Goal: Task Accomplishment & Management: Complete application form

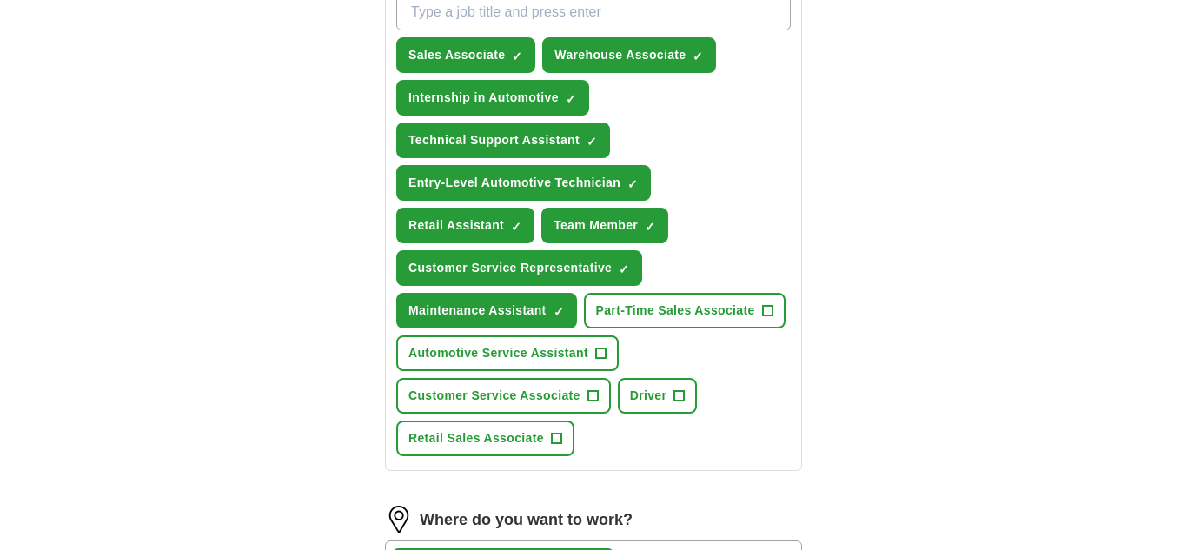
scroll to position [677, 0]
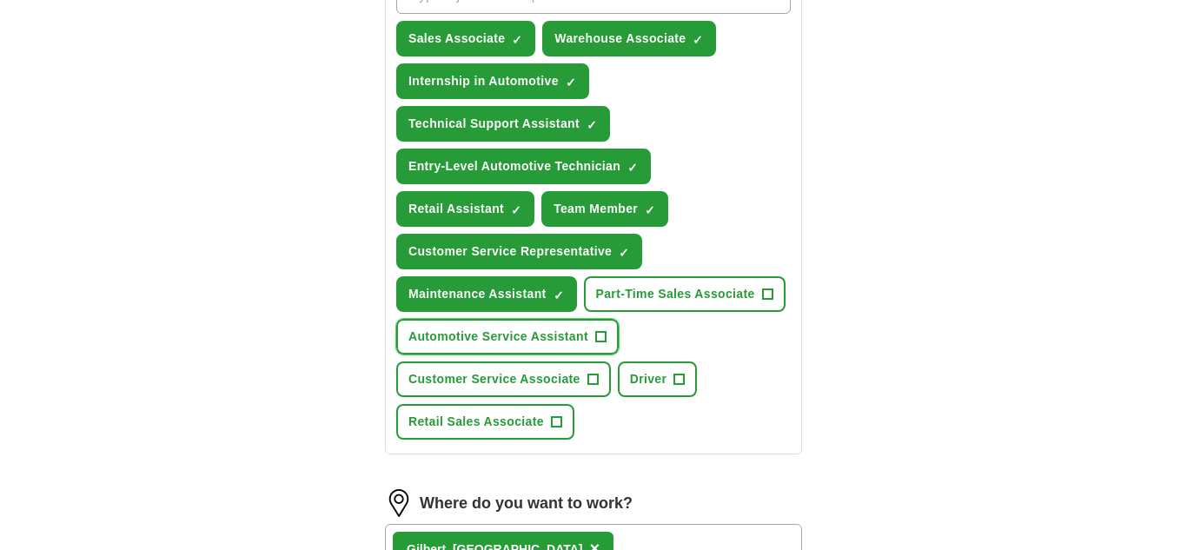
click at [618, 355] on button "Automotive Service Assistant +" at bounding box center [507, 337] width 223 height 36
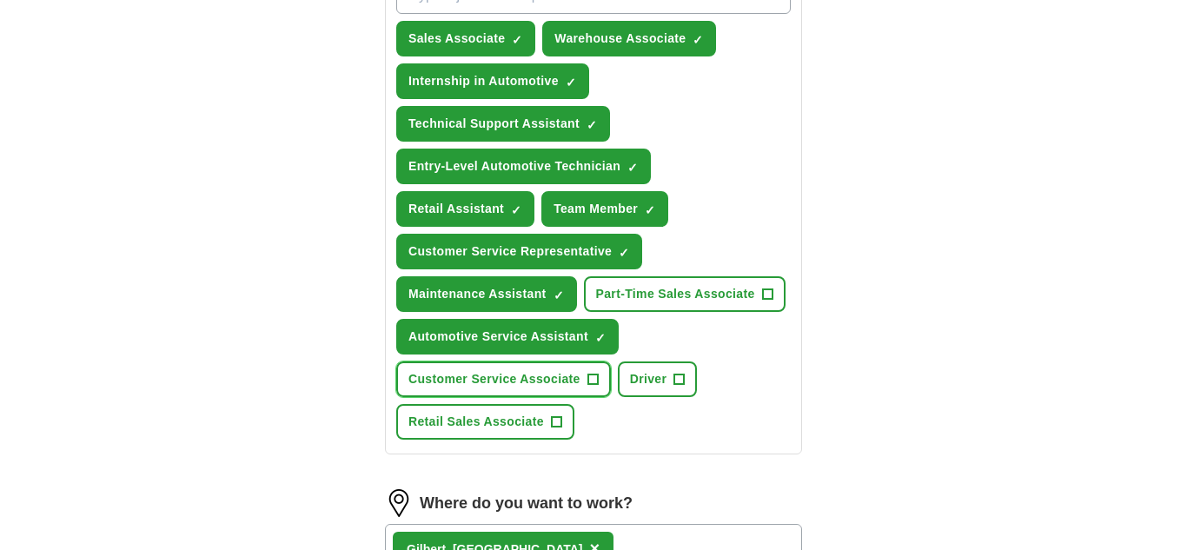
click at [575, 389] on span "Customer Service Associate" at bounding box center [495, 379] width 172 height 18
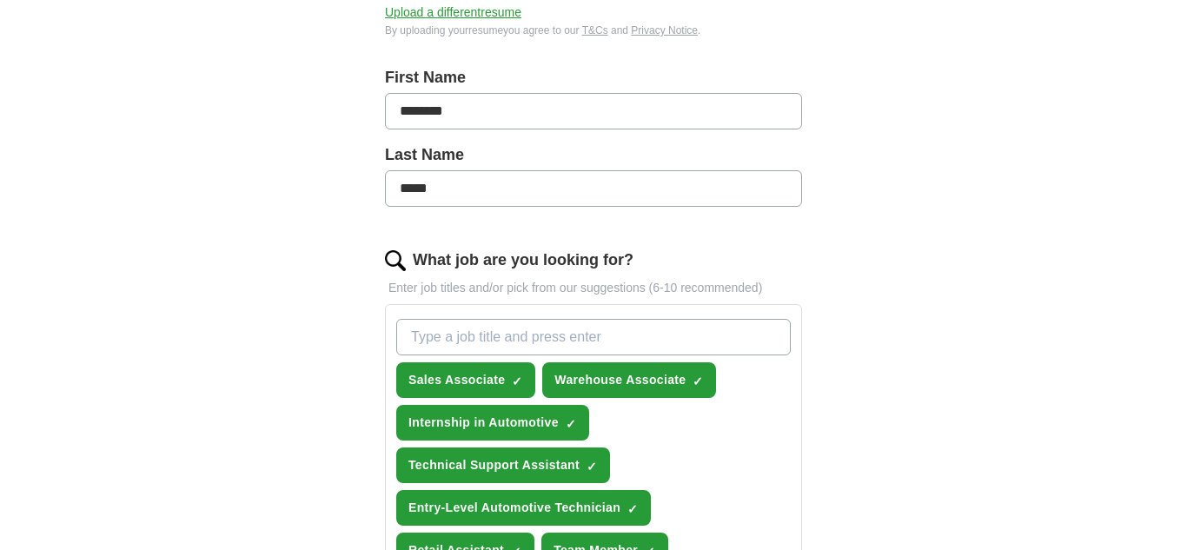
scroll to position [338, 0]
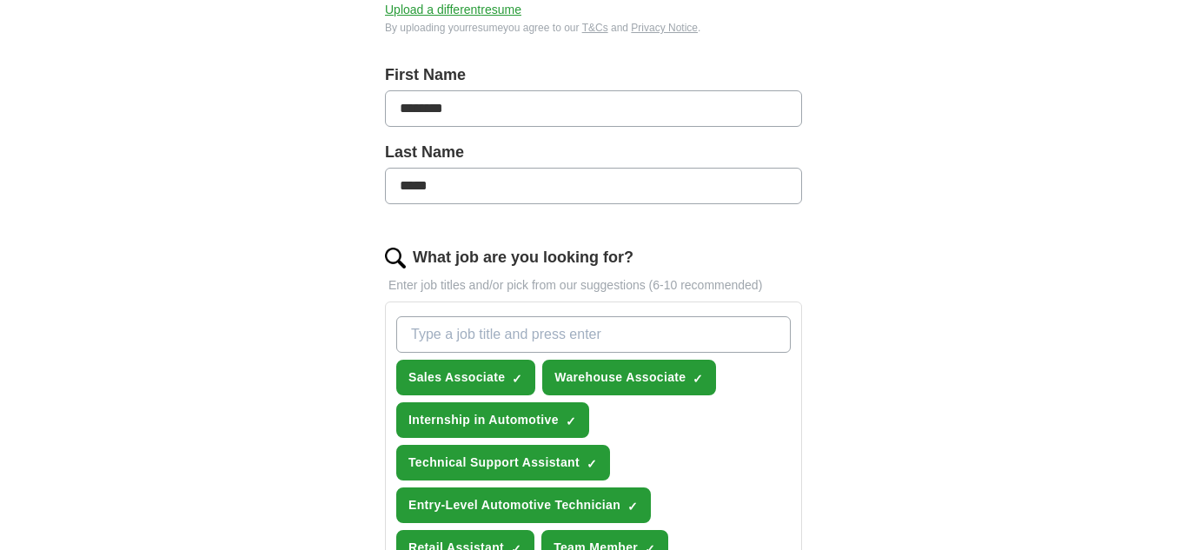
click at [550, 330] on input "What job are you looking for?" at bounding box center [593, 334] width 395 height 37
type input "cashier"
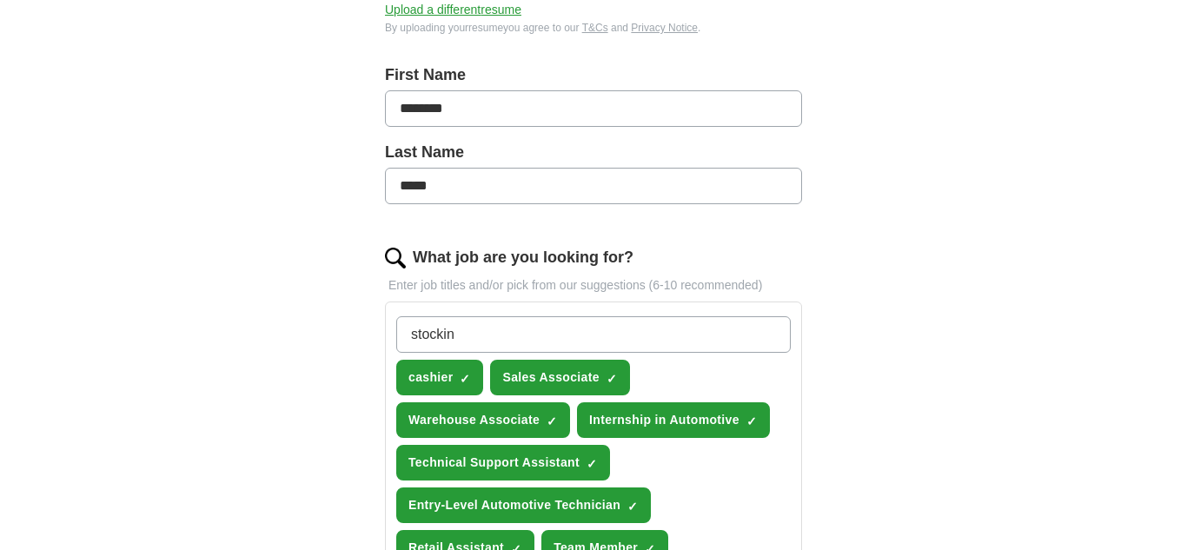
type input "stocking"
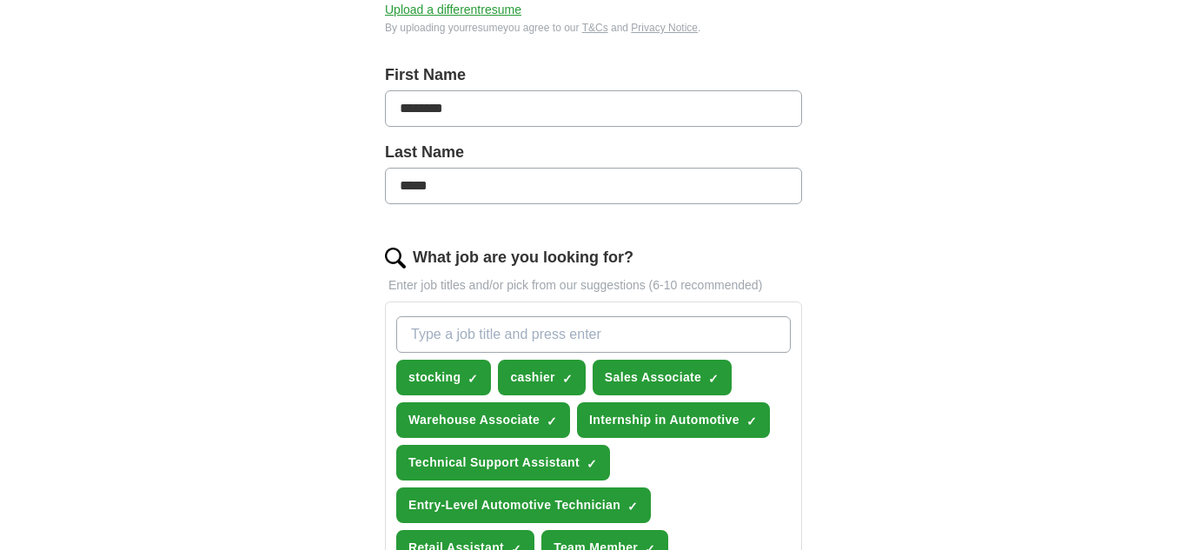
type input "!"
type input "16+"
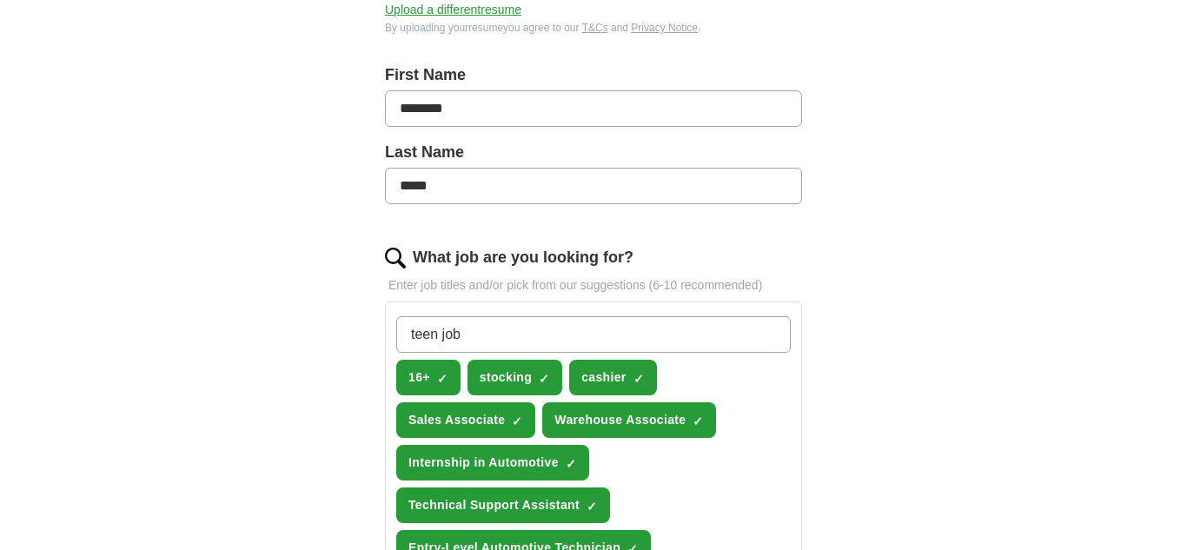
type input "teen jobs"
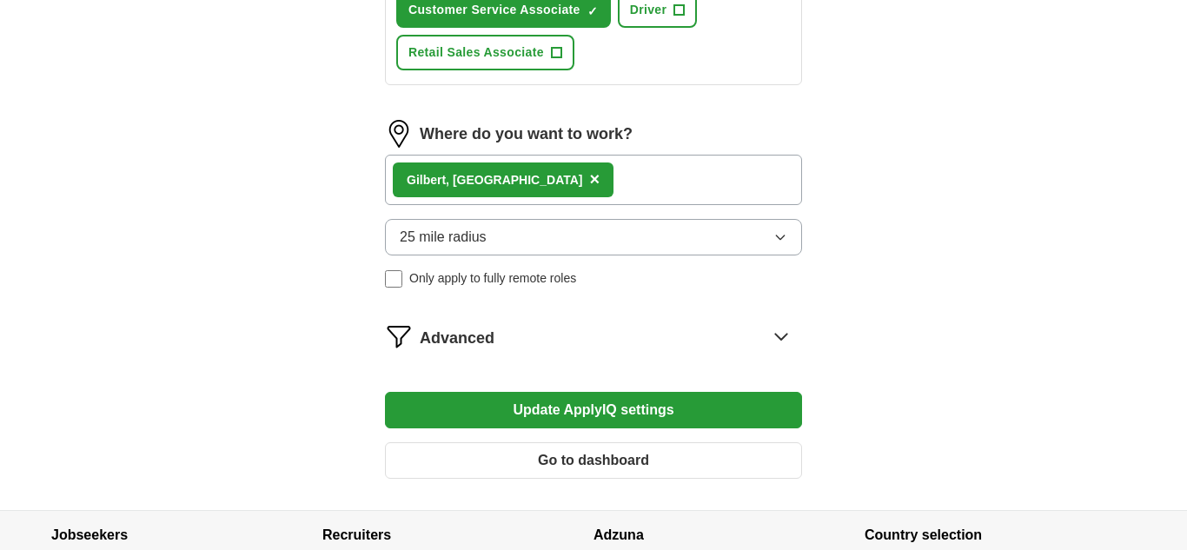
scroll to position [1098, 0]
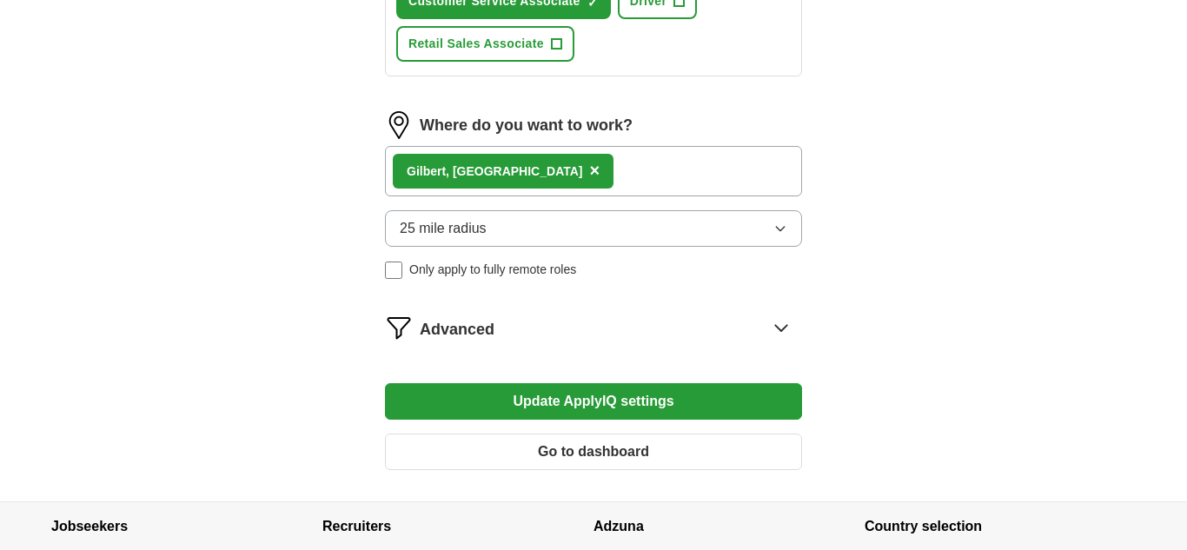
click at [592, 247] on button "25 mile radius" at bounding box center [593, 228] width 417 height 37
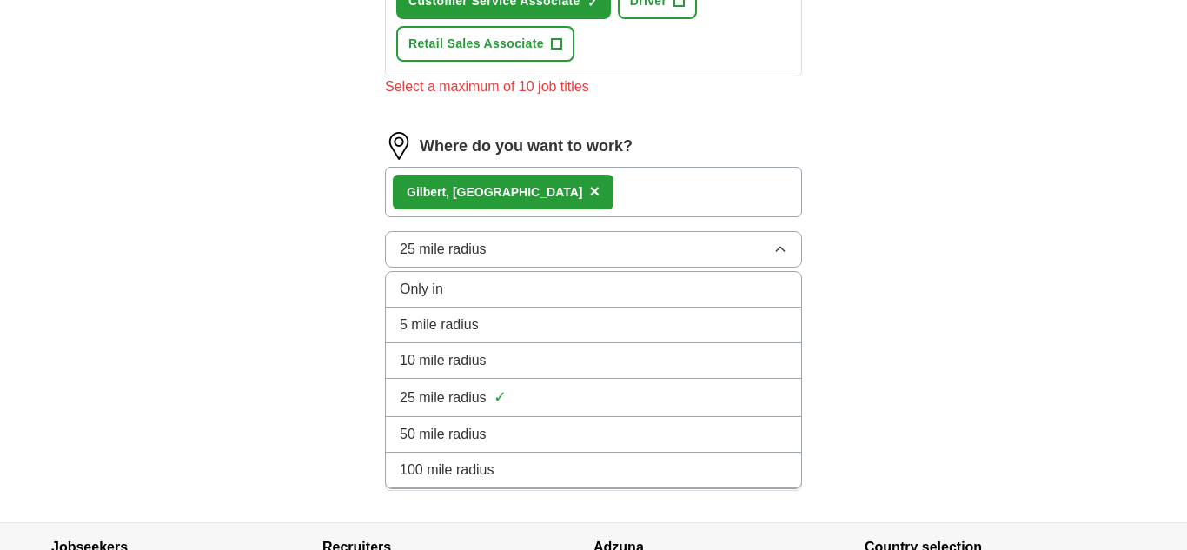
click at [504, 371] on div "10 mile radius" at bounding box center [594, 360] width 388 height 21
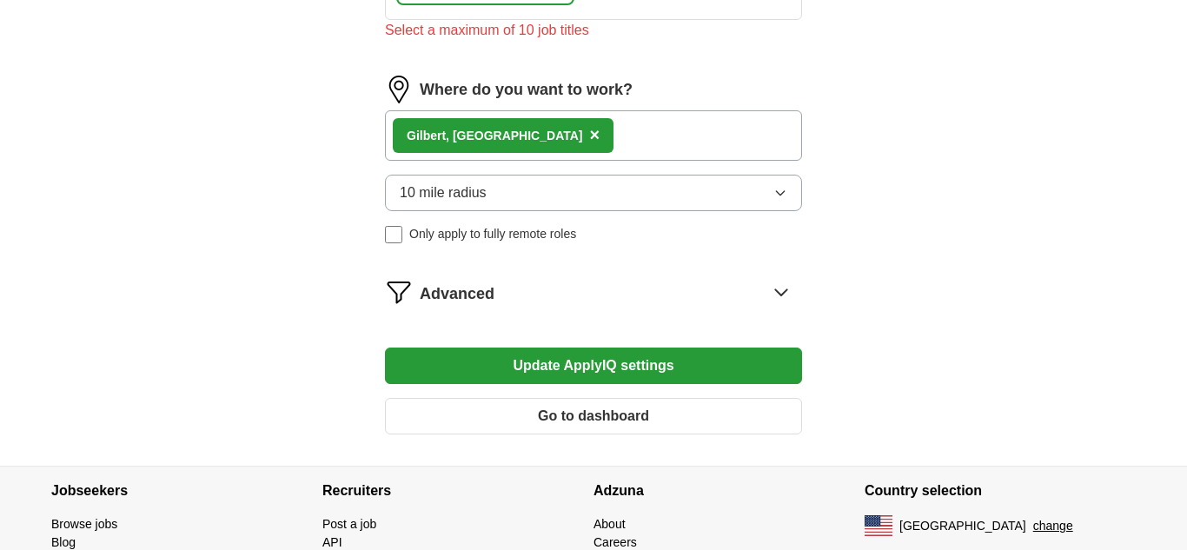
scroll to position [1155, 0]
click at [613, 383] on button "Update ApplyIQ settings" at bounding box center [593, 365] width 417 height 37
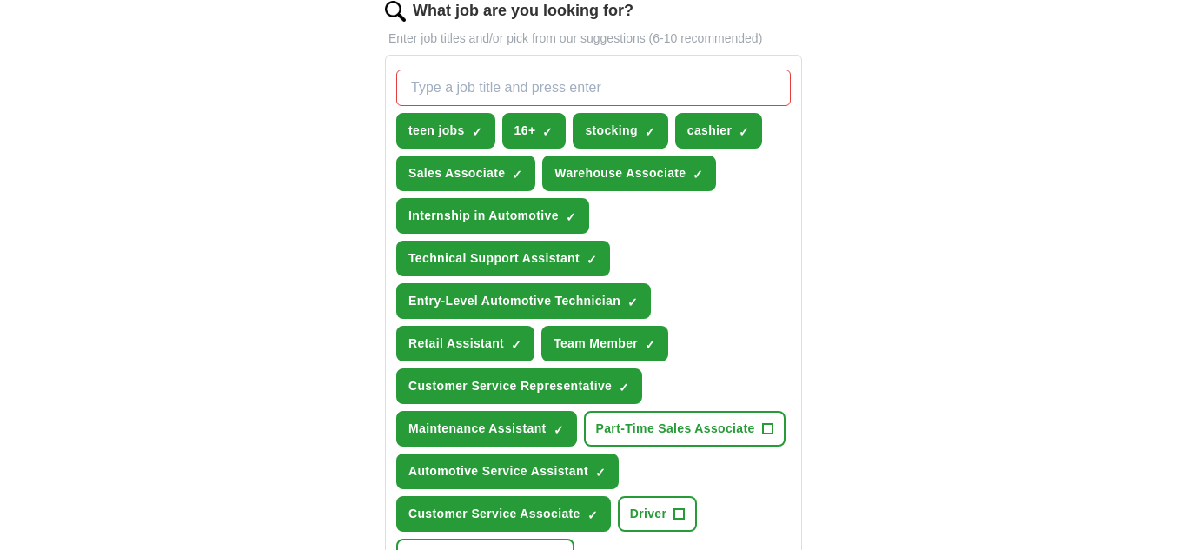
scroll to position [588, 0]
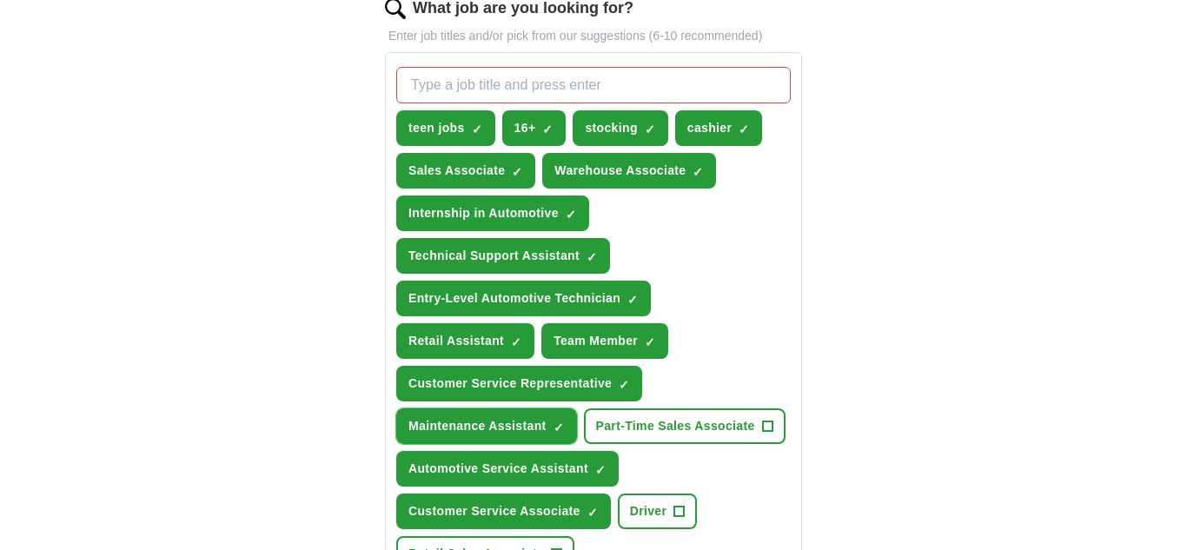
click at [547, 421] on span "Maintenance Assistant" at bounding box center [478, 426] width 138 height 18
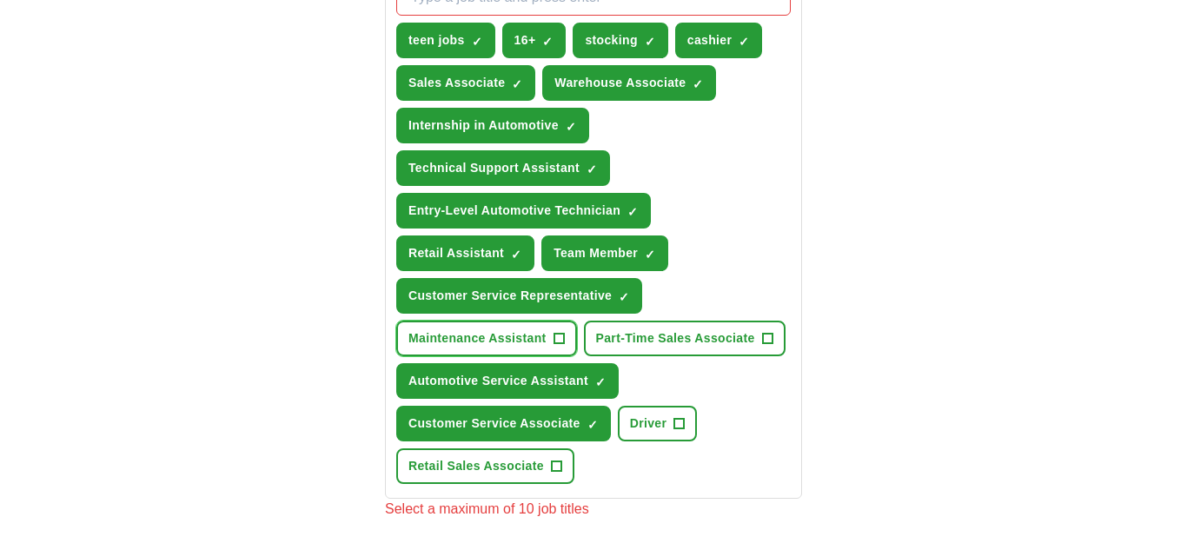
scroll to position [678, 0]
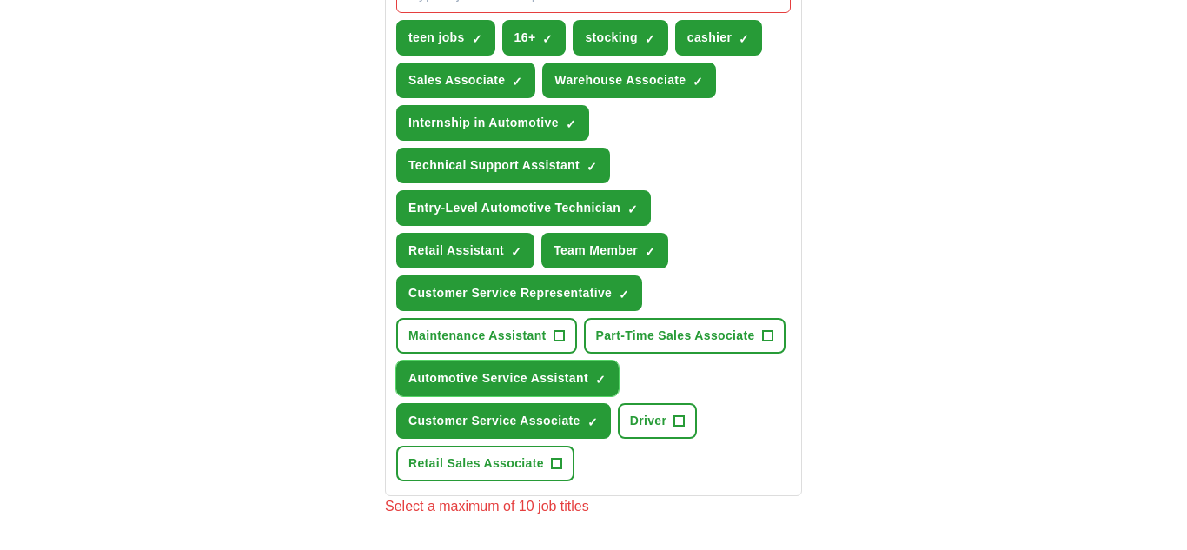
click at [548, 388] on span "Automotive Service Assistant" at bounding box center [499, 378] width 180 height 18
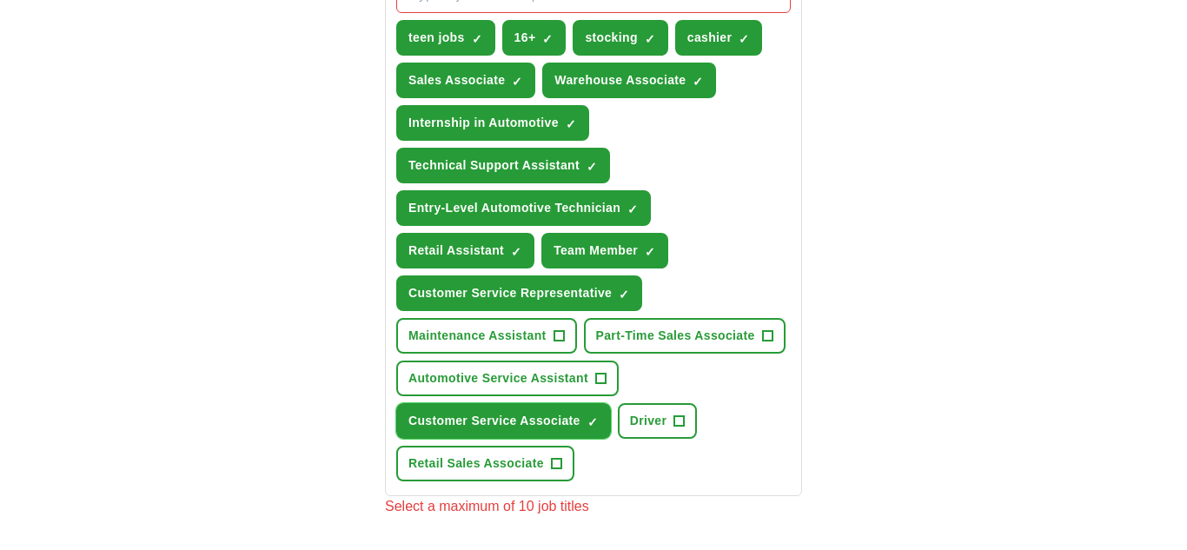
click at [563, 430] on span "Customer Service Associate" at bounding box center [495, 421] width 172 height 18
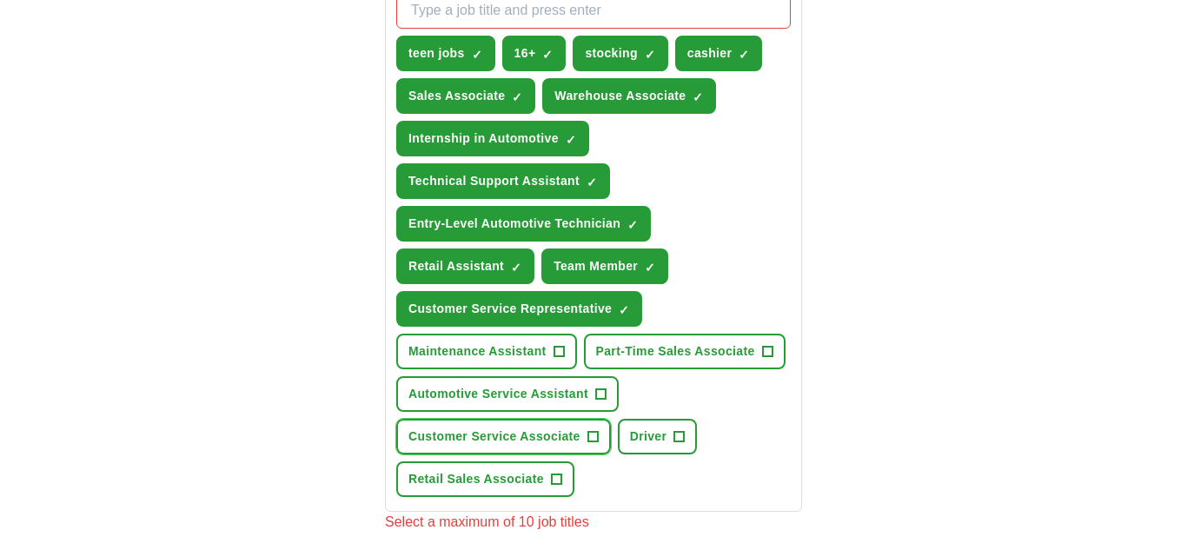
scroll to position [656, 0]
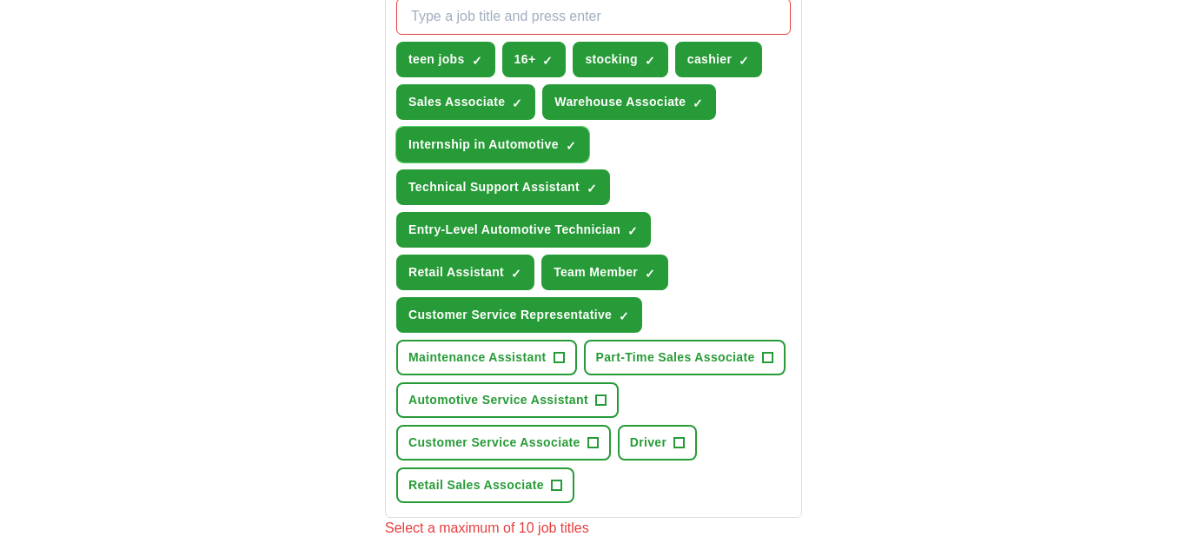
click at [557, 156] on button "Internship in Automotive ✓ ×" at bounding box center [492, 145] width 193 height 36
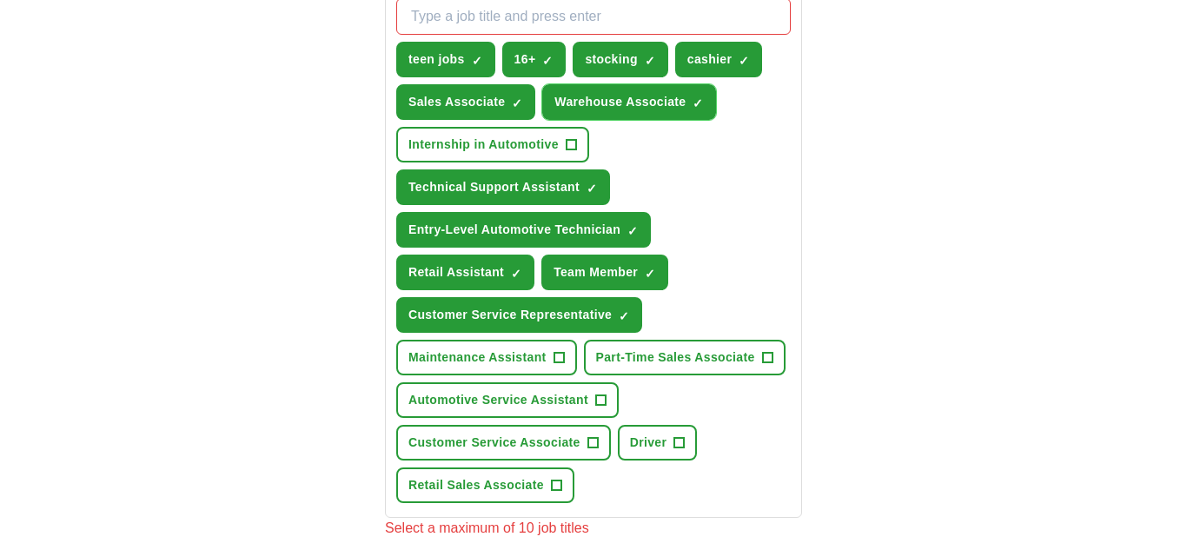
click at [619, 118] on button "Warehouse Associate ✓ ×" at bounding box center [629, 102] width 174 height 36
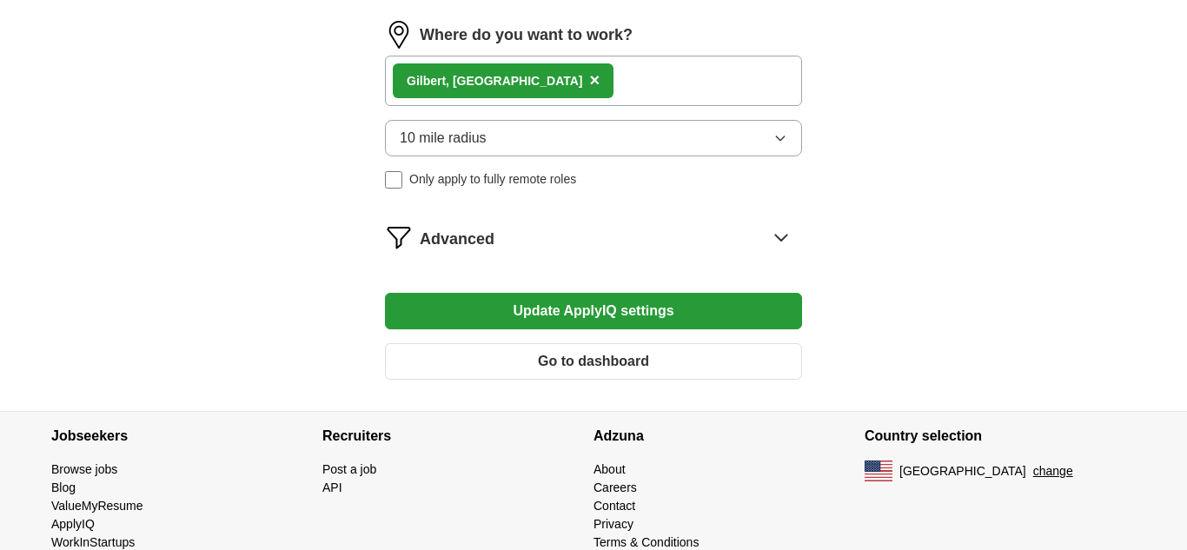
scroll to position [1268, 0]
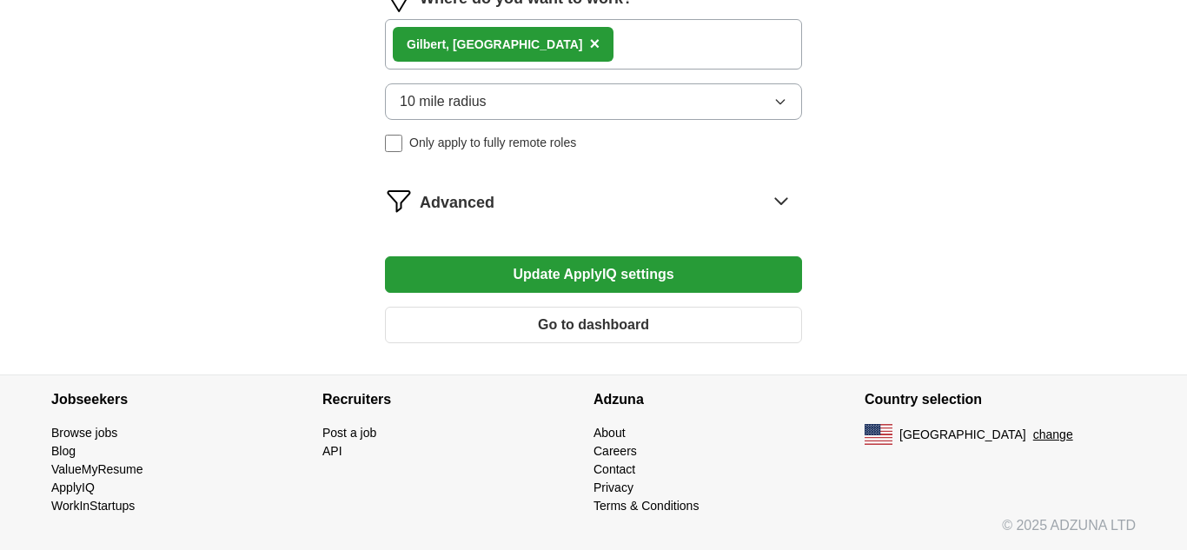
click at [619, 284] on button "Update ApplyIQ settings" at bounding box center [593, 274] width 417 height 37
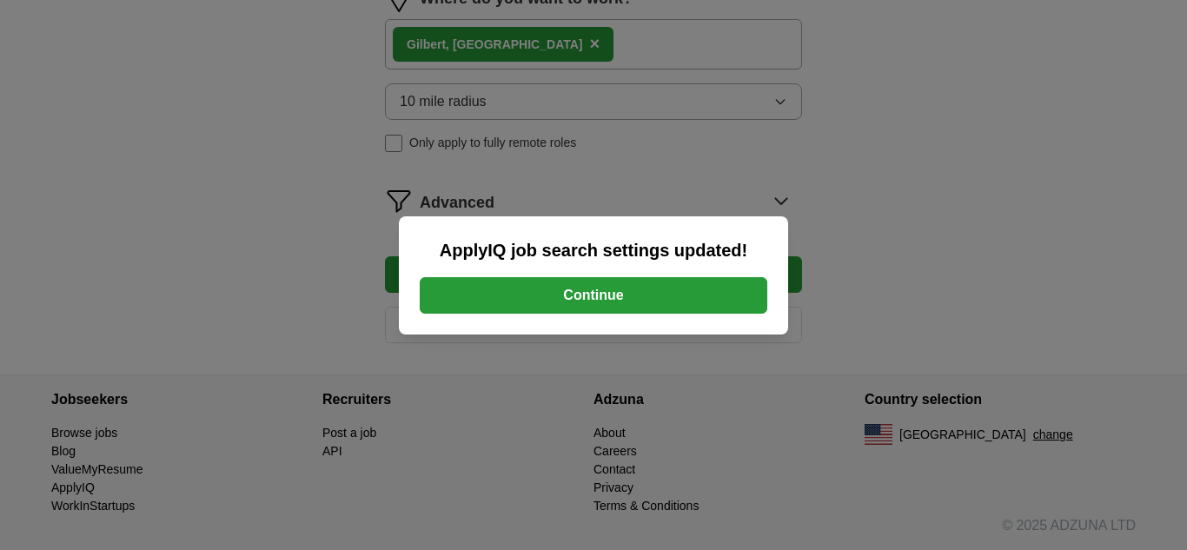
click at [619, 284] on button "Continue" at bounding box center [594, 295] width 348 height 37
